Goal: Register for event/course

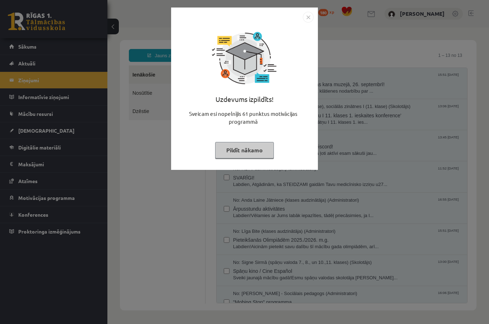
click at [235, 152] on button "Pildīt nākamo" at bounding box center [244, 150] width 59 height 16
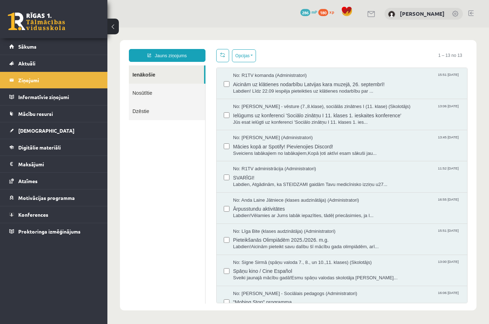
click at [374, 123] on span "Jūs esat ielūgti uz konferenci 'Sociālo zinātņu I 11. klases 1. ies..." at bounding box center [346, 122] width 227 height 7
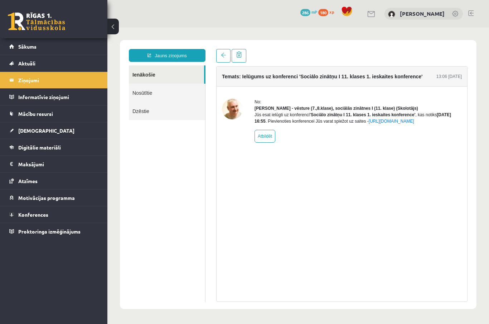
click at [369, 124] on link "https://eskola.r1tv.lv/conferences/4699/join" at bounding box center [391, 121] width 45 height 5
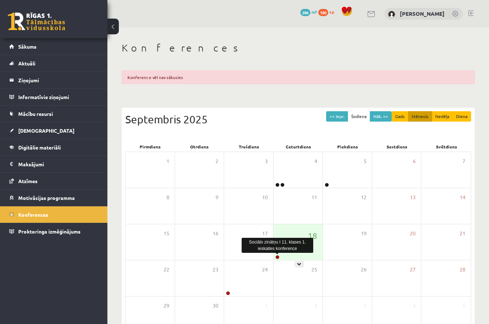
click at [300, 262] on icon at bounding box center [299, 264] width 4 height 4
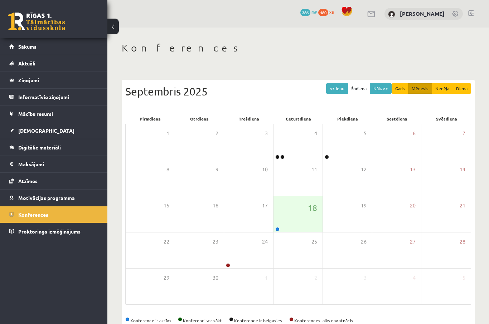
scroll to position [18, 0]
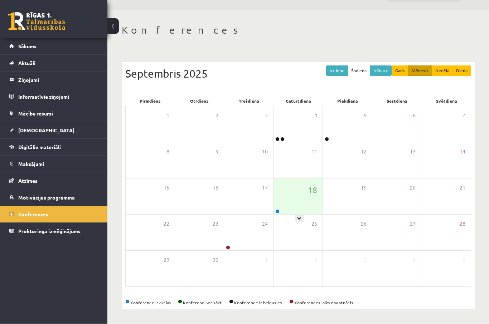
click at [303, 217] on div at bounding box center [299, 219] width 9 height 6
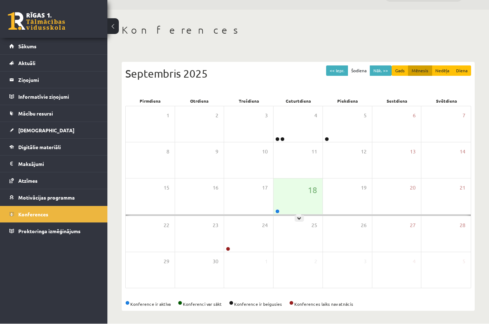
scroll to position [18, 0]
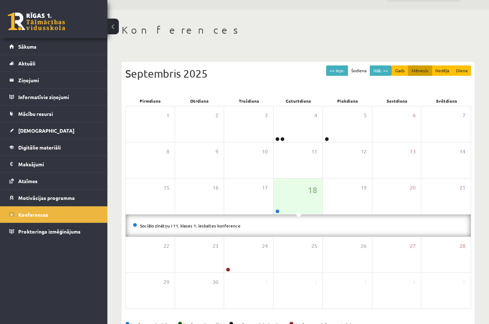
click at [211, 227] on link "Sociālo zinātņu I 11. klases 1. ieskaites konference" at bounding box center [190, 226] width 101 height 6
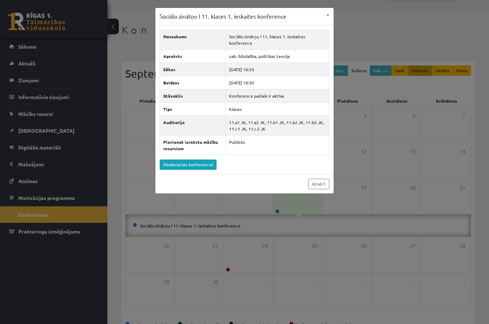
click at [205, 160] on link "Pievienoties konferencei" at bounding box center [188, 165] width 57 height 10
